Goal: Information Seeking & Learning: Learn about a topic

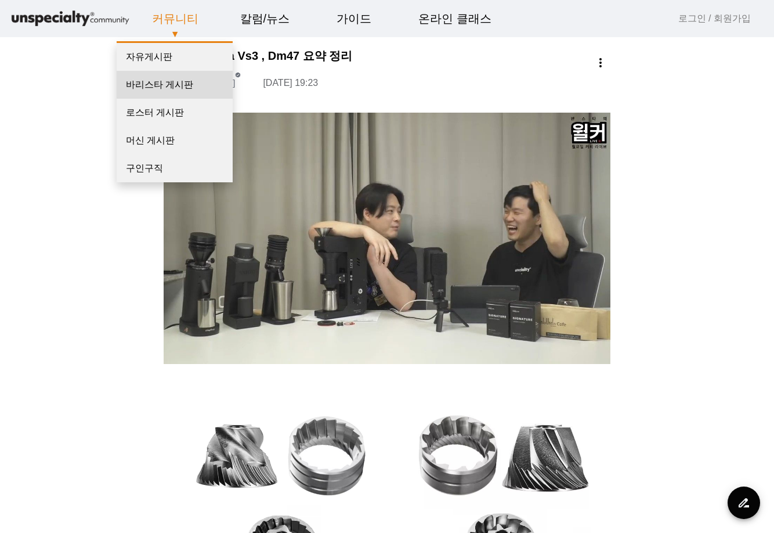
click at [171, 92] on link "바리스타 게시판" at bounding box center [175, 85] width 116 height 28
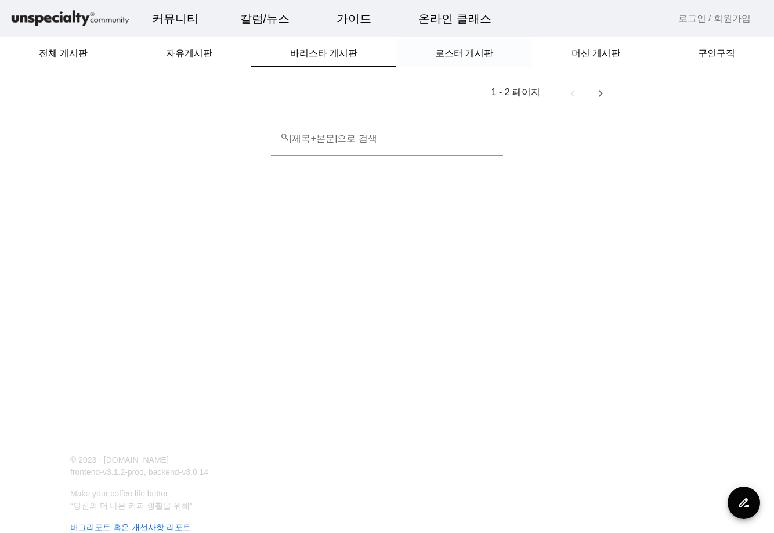
click at [478, 53] on span "로스터 게시판" at bounding box center [464, 53] width 58 height 9
click at [190, 53] on span "자유게시판" at bounding box center [189, 53] width 46 height 9
click at [77, 58] on span "전체 게시판" at bounding box center [63, 53] width 49 height 9
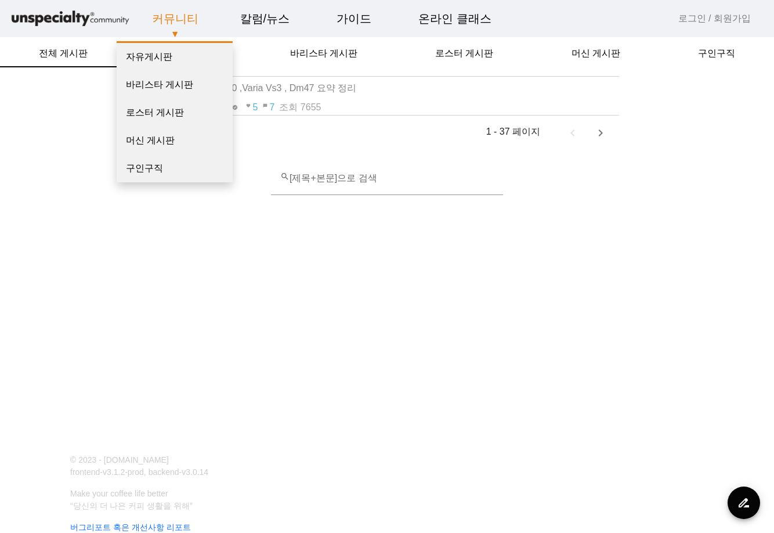
click at [167, 26] on link "커뮤니티" at bounding box center [175, 18] width 65 height 31
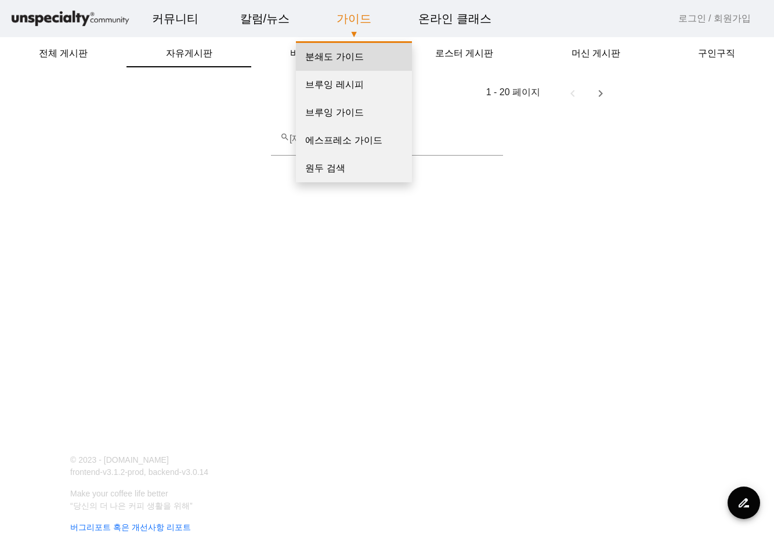
click at [324, 56] on link "분쇄도 가이드" at bounding box center [354, 57] width 116 height 28
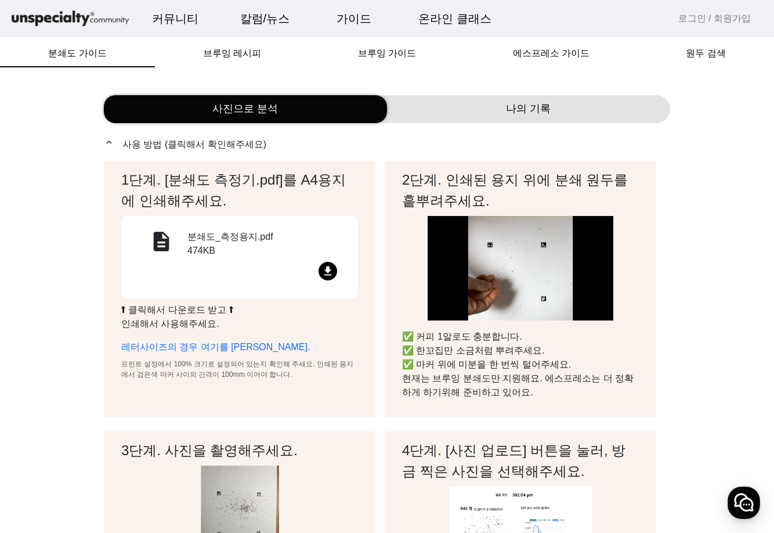
click at [502, 113] on div "나의 기록" at bounding box center [528, 109] width 283 height 28
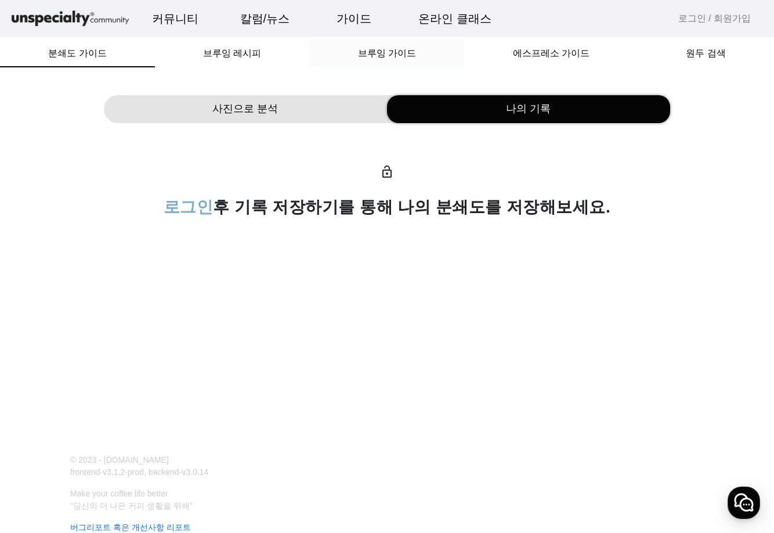
click at [408, 58] on span "브루잉 가이드" at bounding box center [387, 53] width 58 height 9
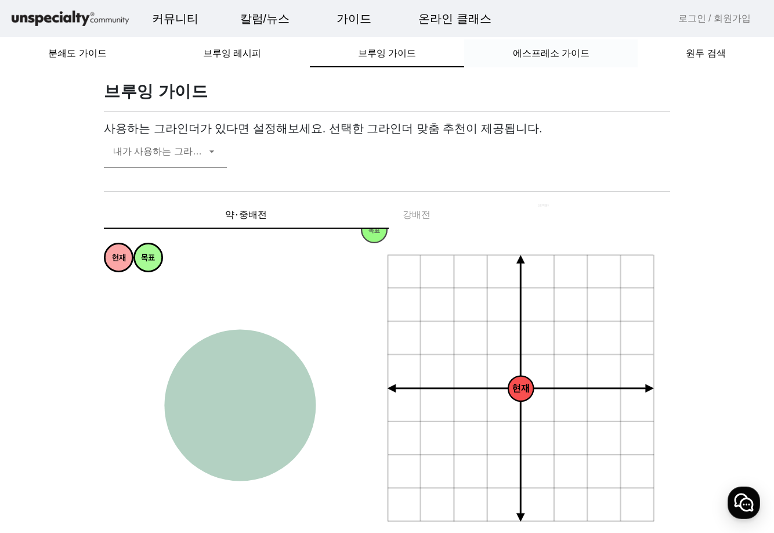
click at [531, 50] on span "에스프레소 가이드" at bounding box center [551, 53] width 77 height 9
